Goal: Find specific page/section: Find specific page/section

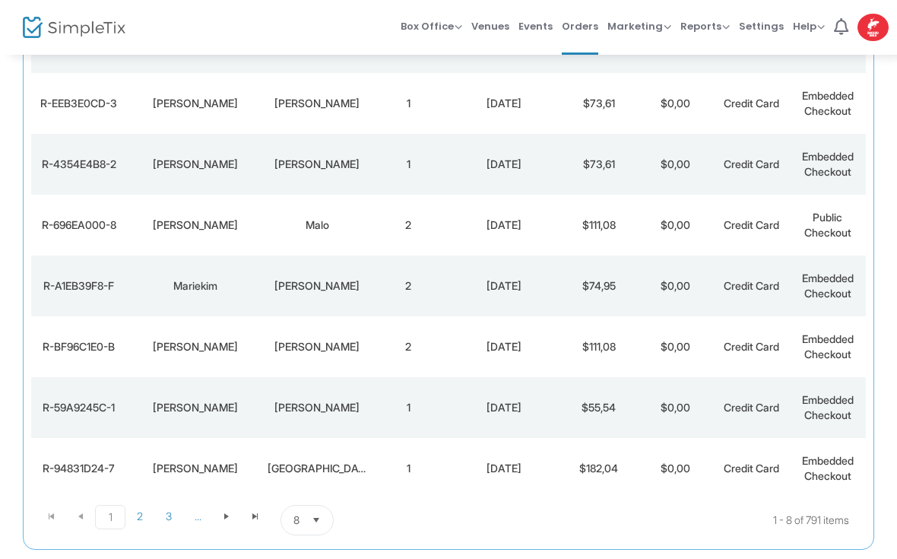
scroll to position [295, 0]
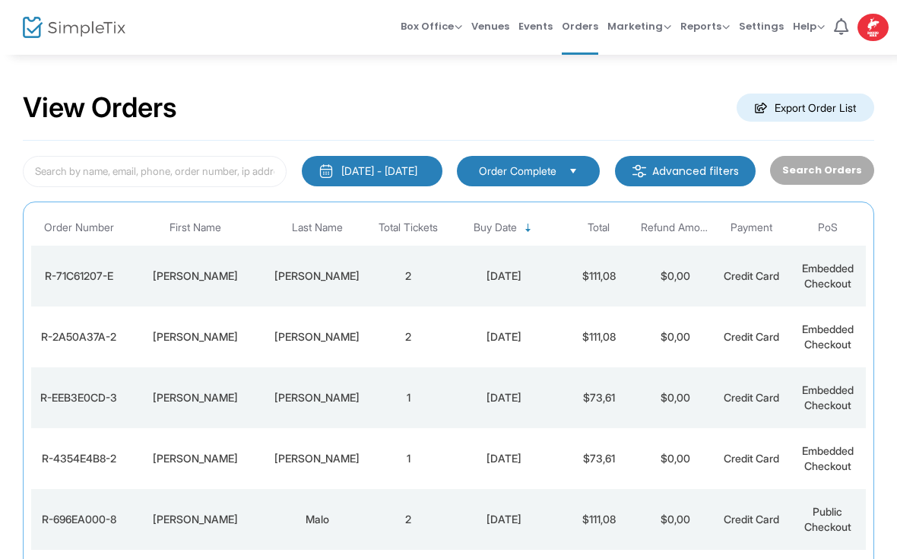
scroll to position [1, 0]
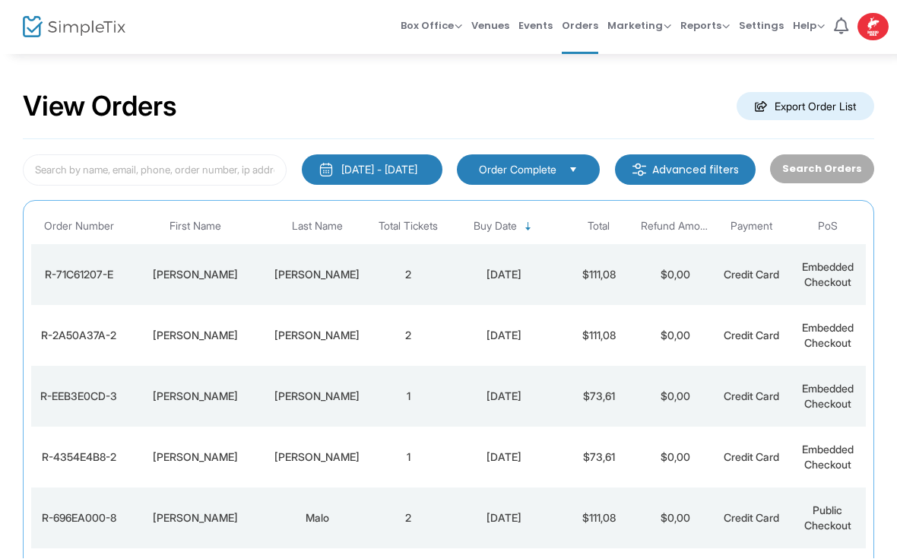
click at [205, 288] on td "[PERSON_NAME]" at bounding box center [194, 275] width 137 height 61
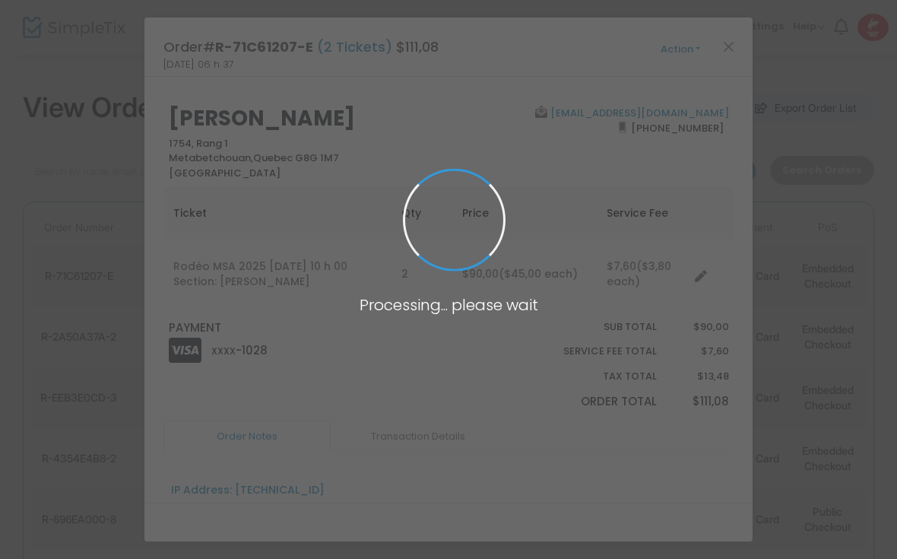
scroll to position [0, 0]
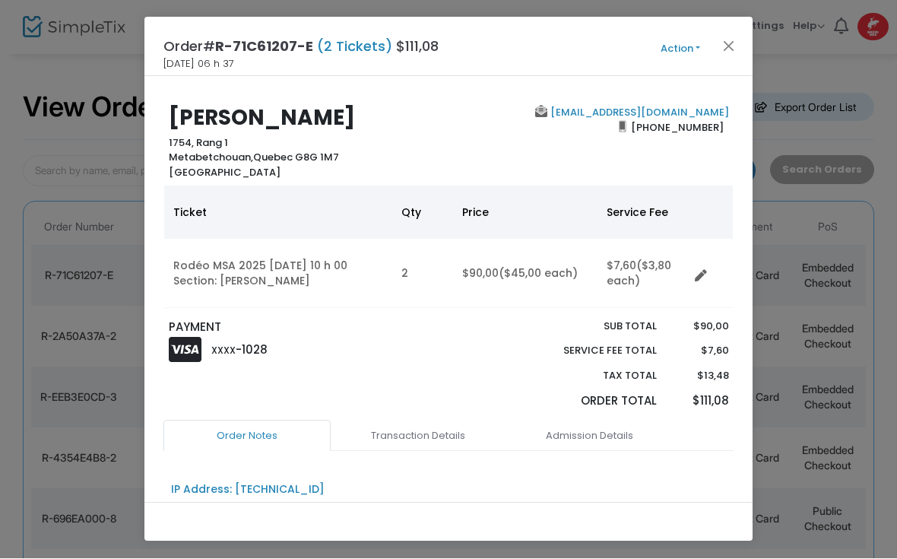
click at [730, 43] on button "Close" at bounding box center [729, 46] width 20 height 20
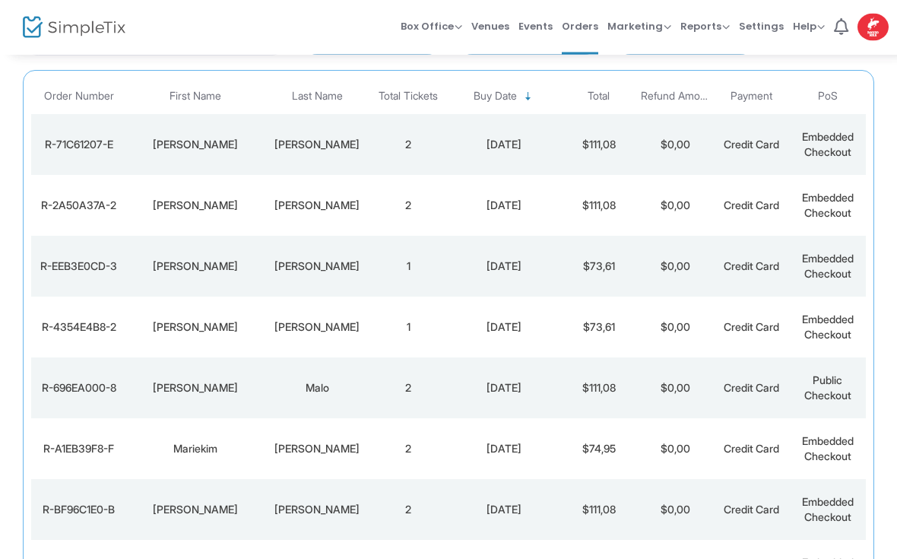
scroll to position [173, 0]
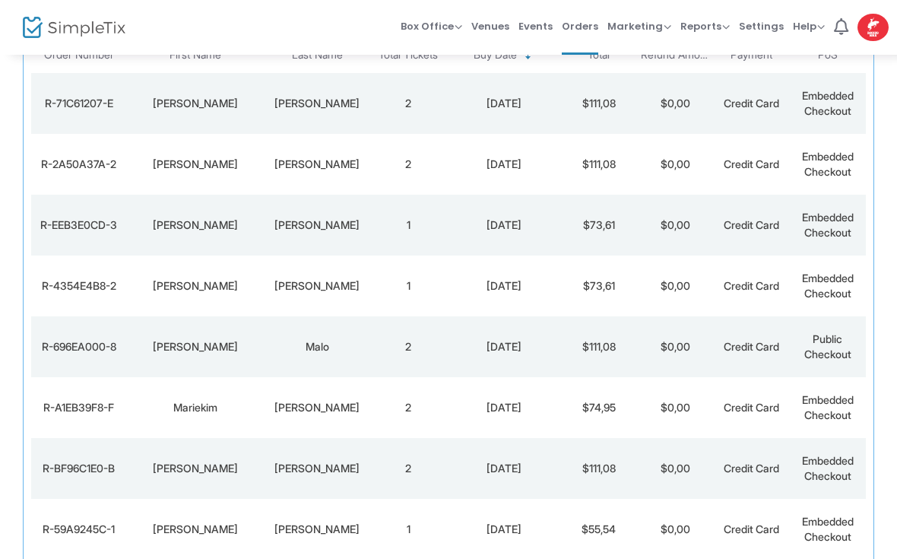
click at [172, 112] on td "[PERSON_NAME]" at bounding box center [194, 103] width 137 height 61
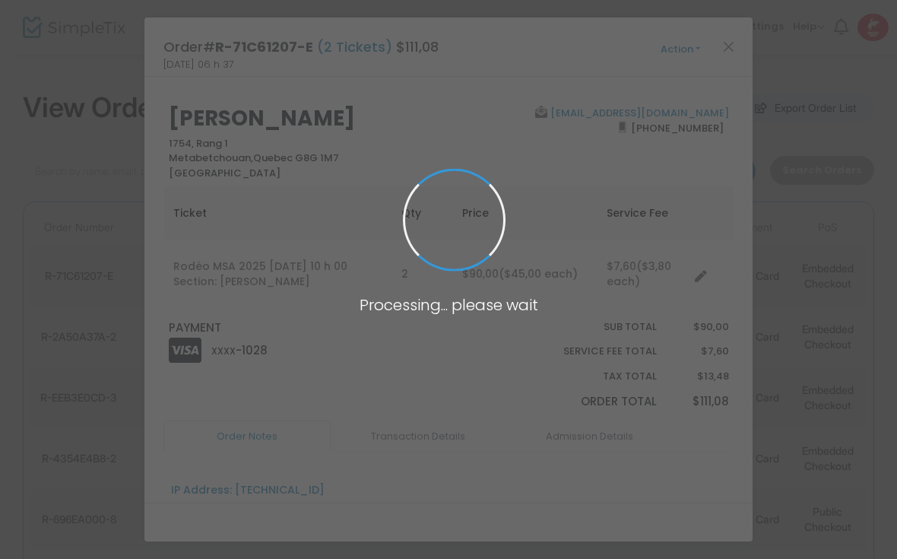
scroll to position [0, 0]
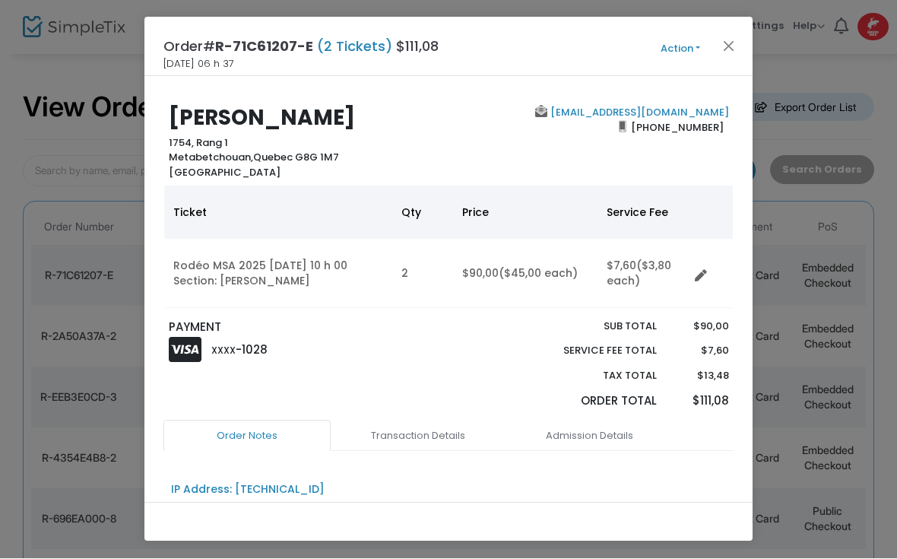
click at [736, 39] on button "Close" at bounding box center [729, 46] width 20 height 20
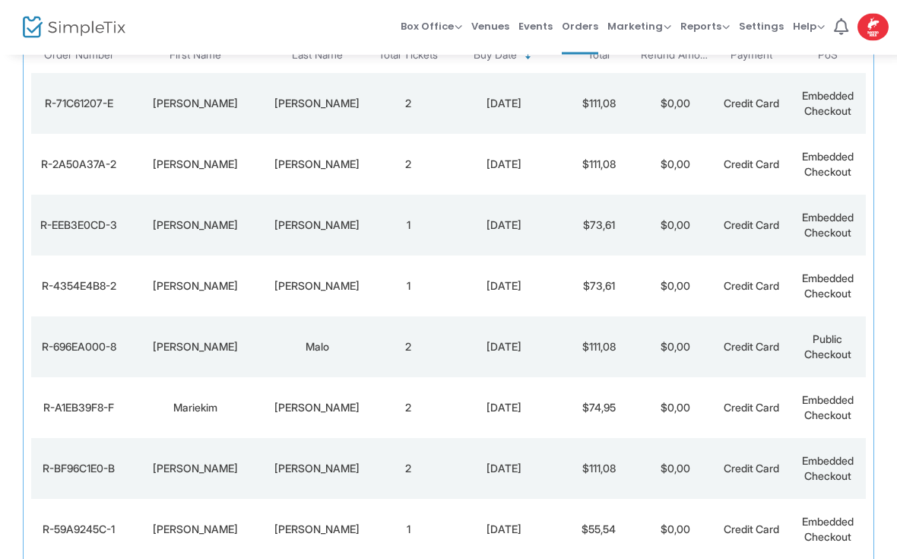
click at [185, 125] on td "[PERSON_NAME]" at bounding box center [194, 104] width 137 height 61
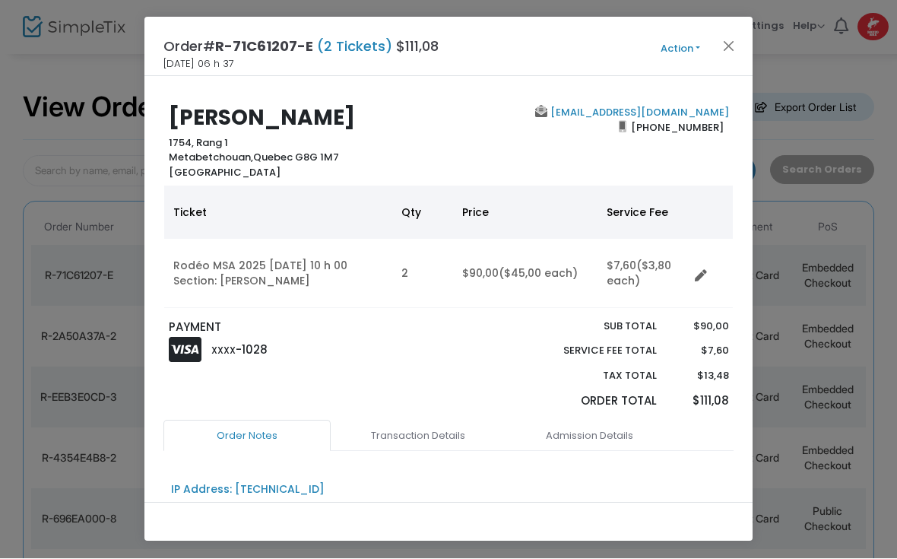
click at [729, 36] on button "Close" at bounding box center [729, 46] width 20 height 20
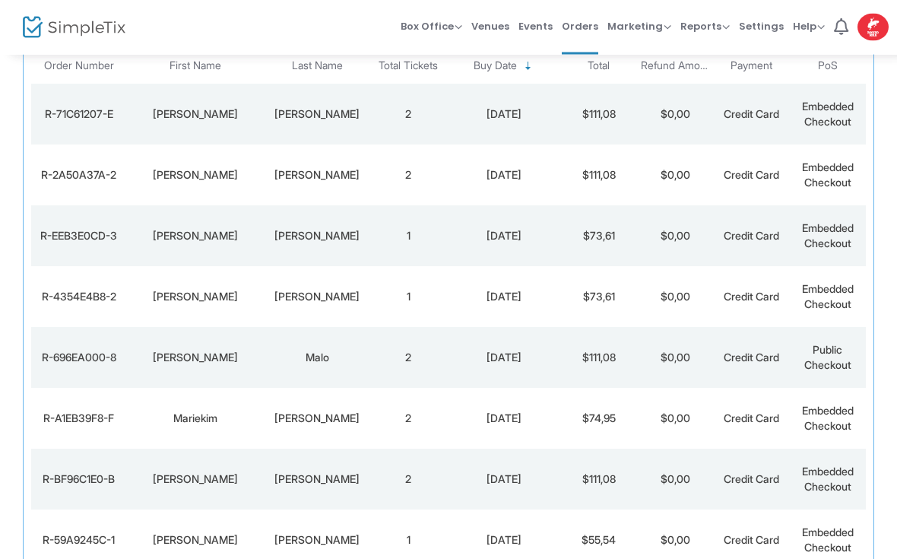
scroll to position [173, 0]
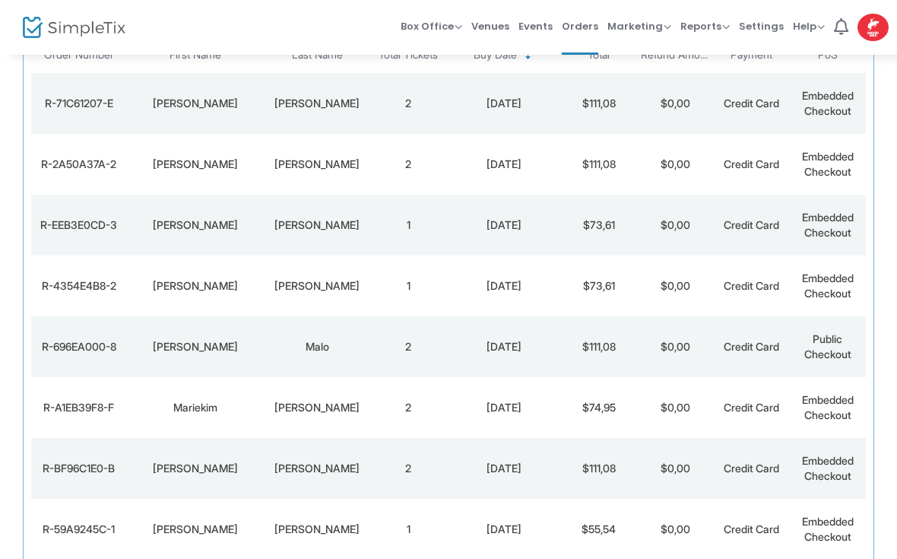
click at [46, 30] on img at bounding box center [74, 28] width 103 height 22
